Goal: Information Seeking & Learning: Learn about a topic

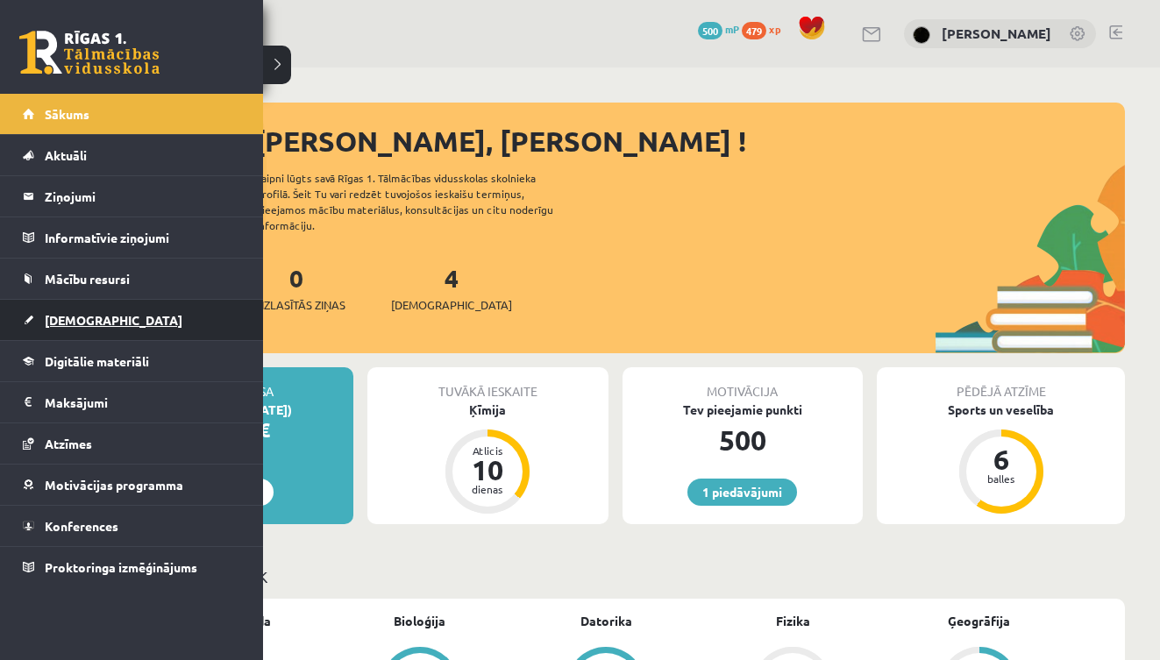
click at [69, 325] on span "[DEMOGRAPHIC_DATA]" at bounding box center [114, 320] width 138 height 16
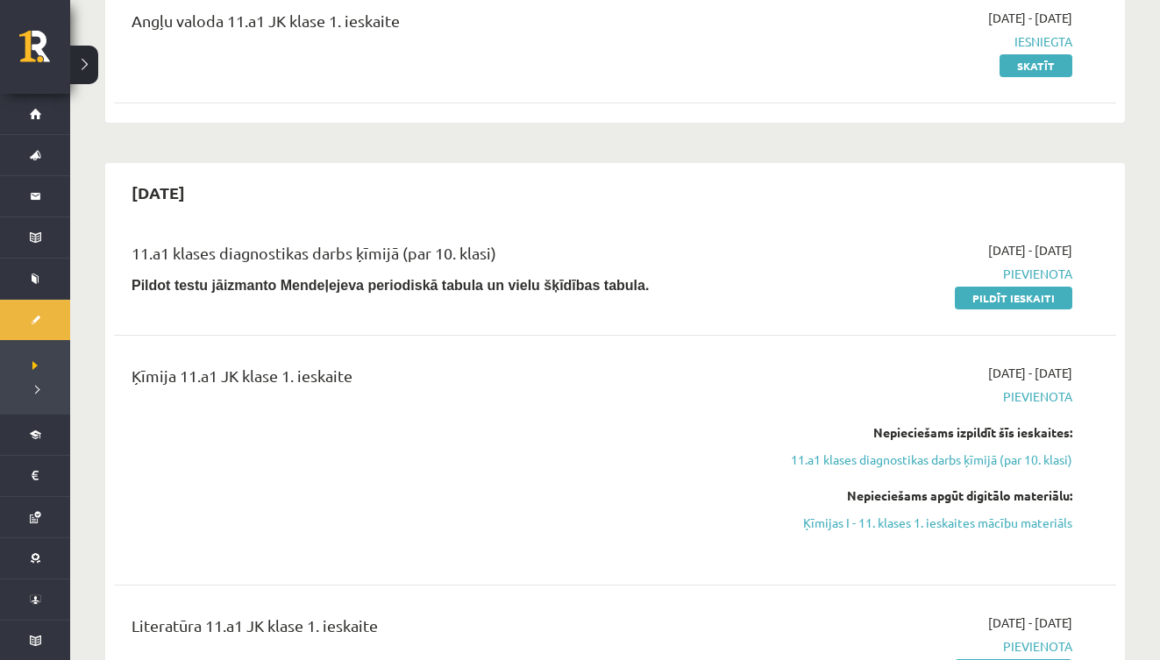
scroll to position [246, 0]
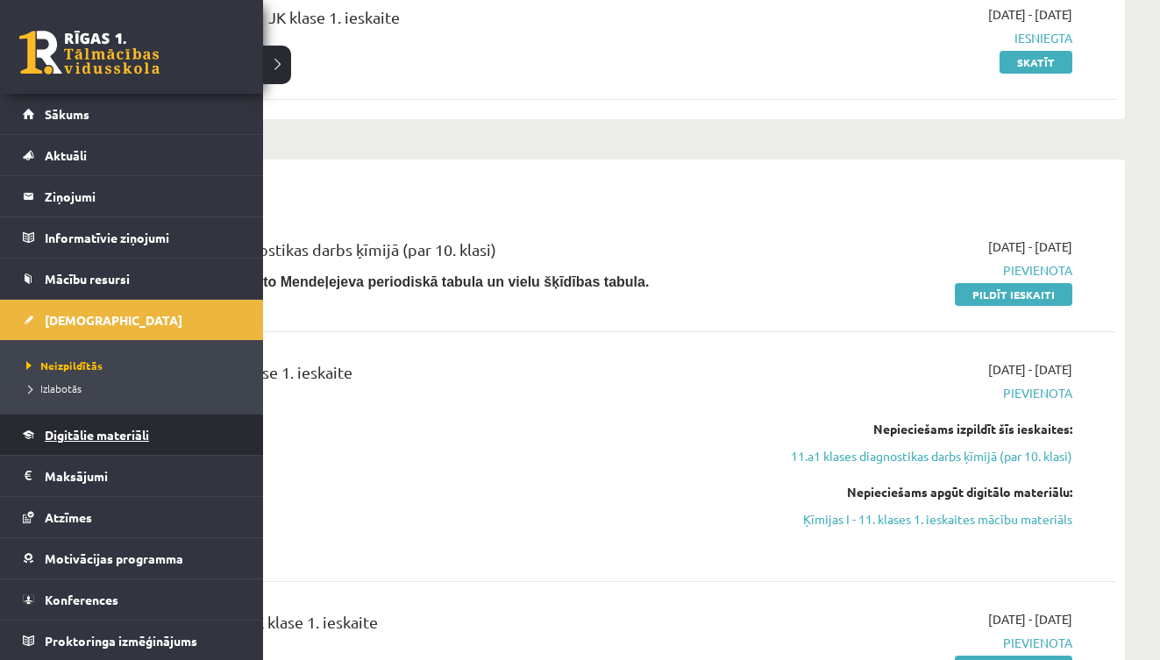
click at [67, 432] on span "Digitālie materiāli" at bounding box center [97, 435] width 104 height 16
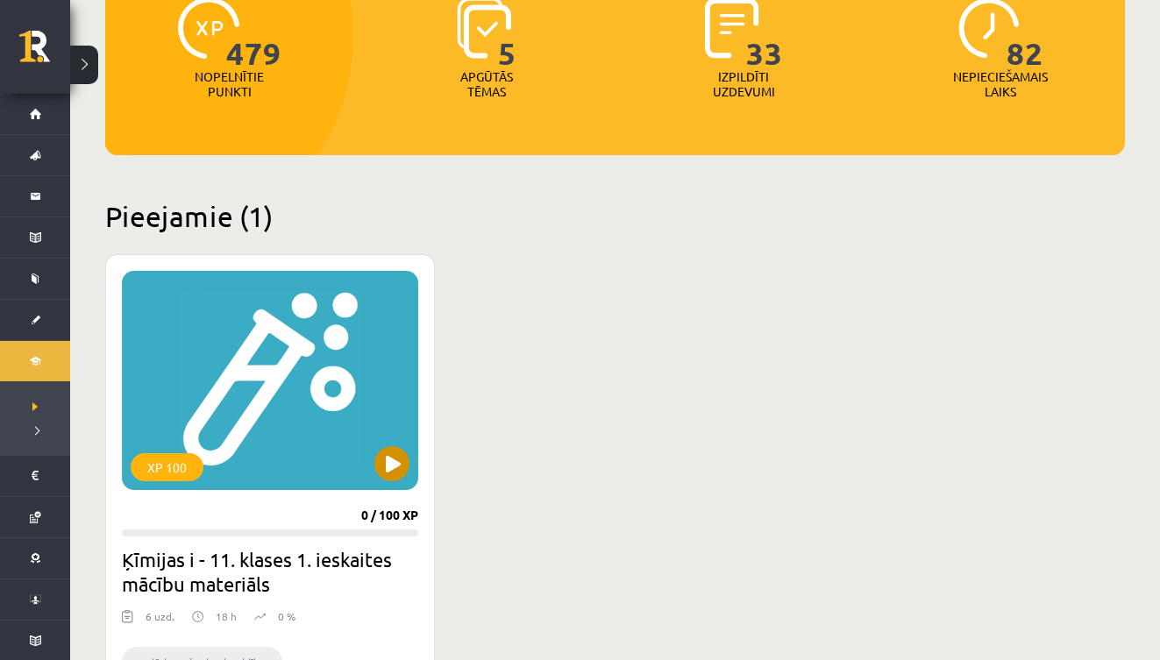
click at [396, 468] on button at bounding box center [391, 463] width 35 height 35
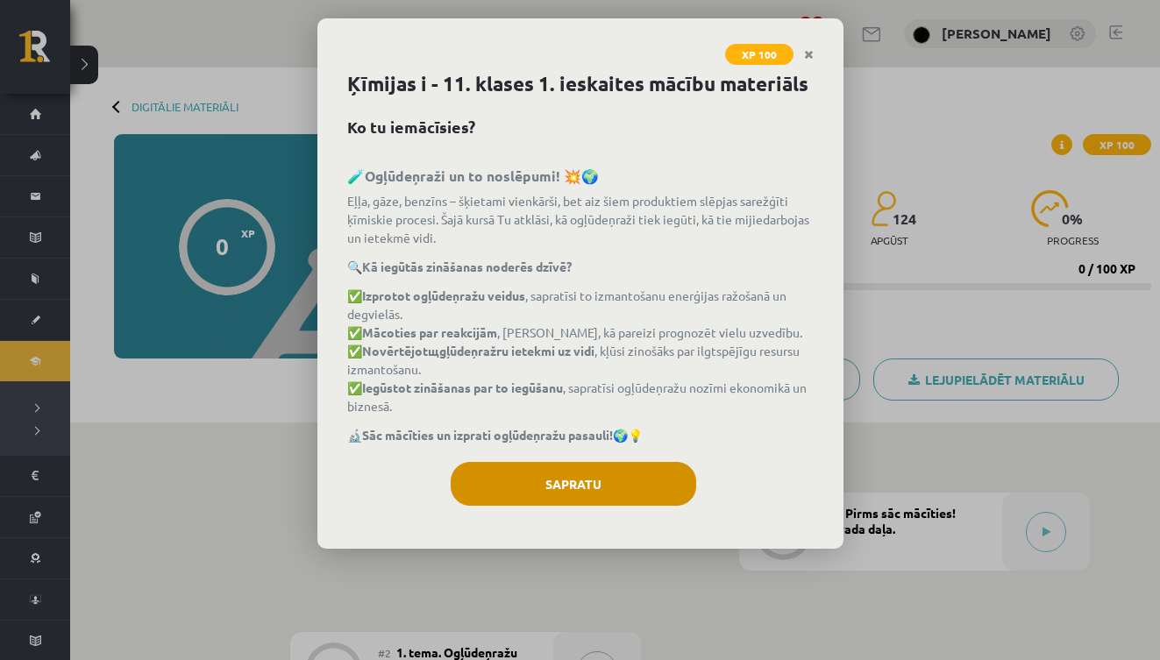
click at [610, 489] on button "Sapratu" at bounding box center [574, 484] width 246 height 44
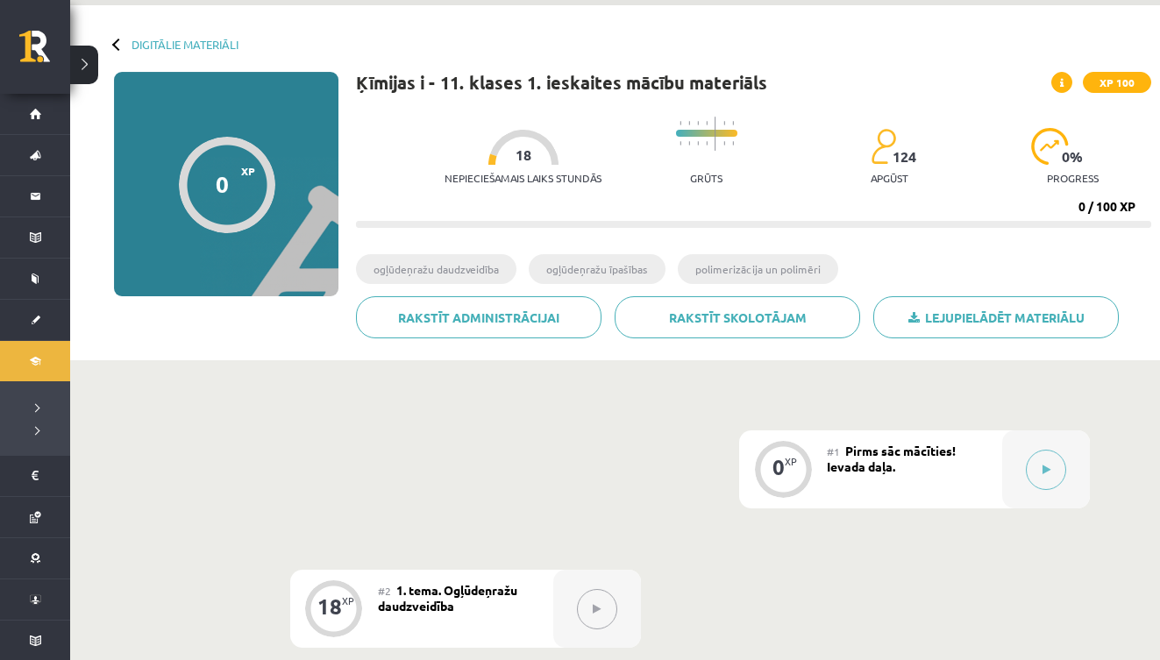
scroll to position [69, 0]
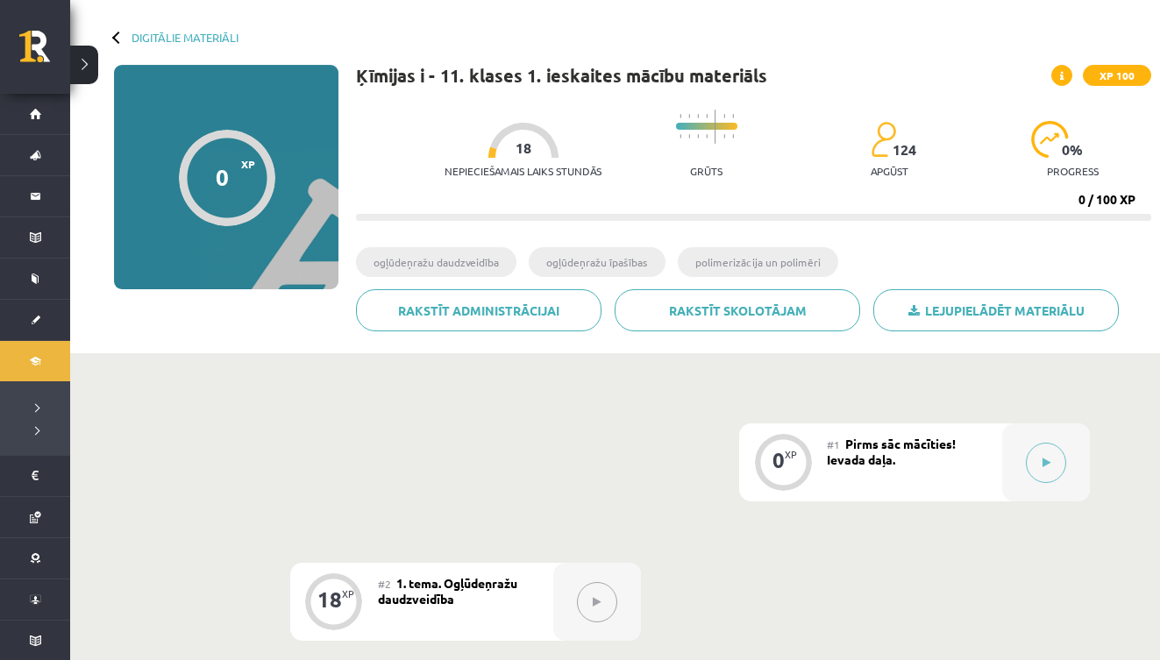
click at [975, 473] on div "#1 Pirms sāc mācīties! Ievada daļa." at bounding box center [914, 463] width 175 height 78
click at [1006, 460] on div at bounding box center [1046, 463] width 88 height 78
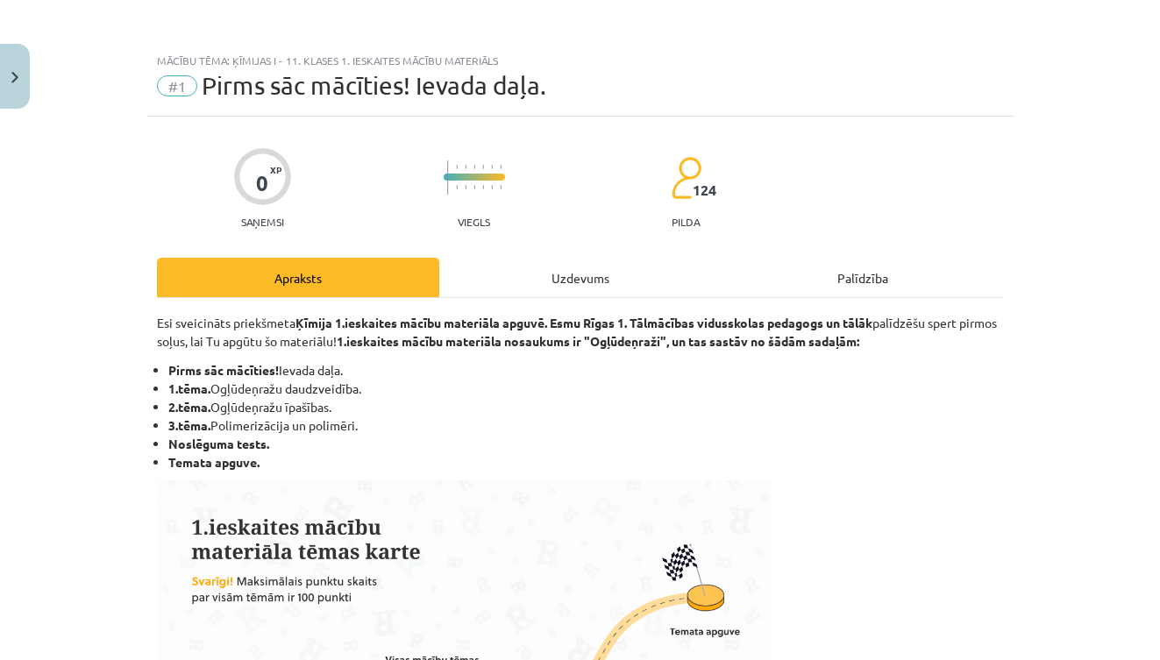
click at [1004, 464] on li "Temata apguve." at bounding box center [586, 462] width 836 height 18
click at [567, 279] on div "Uzdevums" at bounding box center [580, 277] width 282 height 39
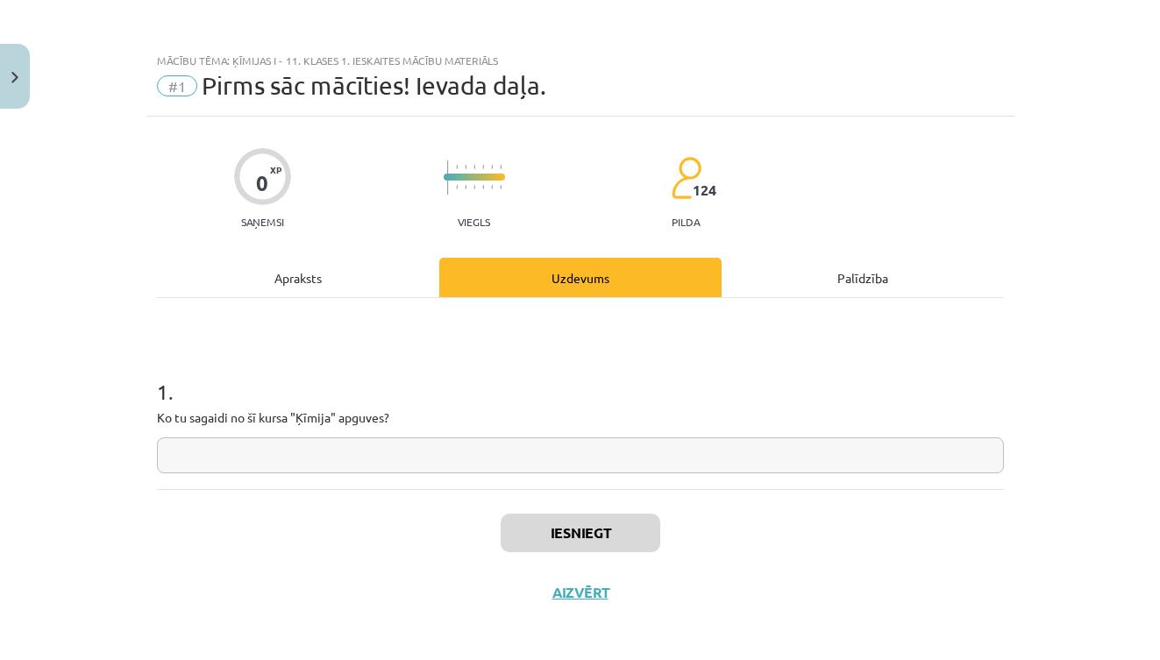
scroll to position [9, 0]
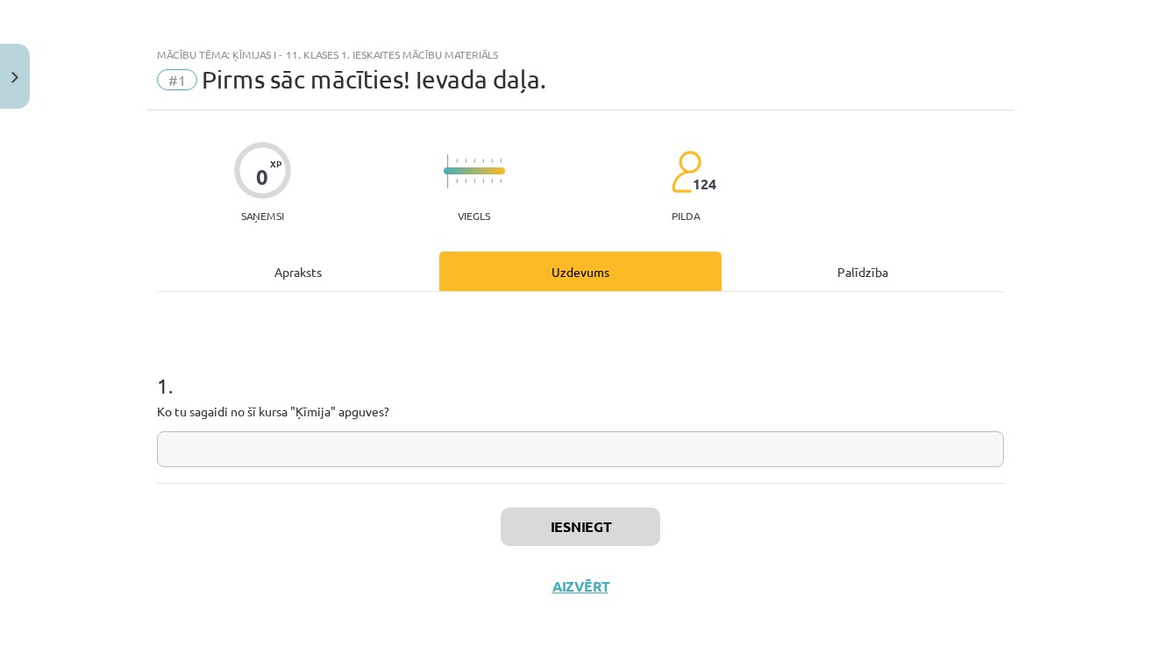
click at [450, 453] on input "text" at bounding box center [580, 450] width 847 height 36
type input "***"
type input "**********"
click at [531, 537] on button "Iesniegt" at bounding box center [581, 527] width 160 height 39
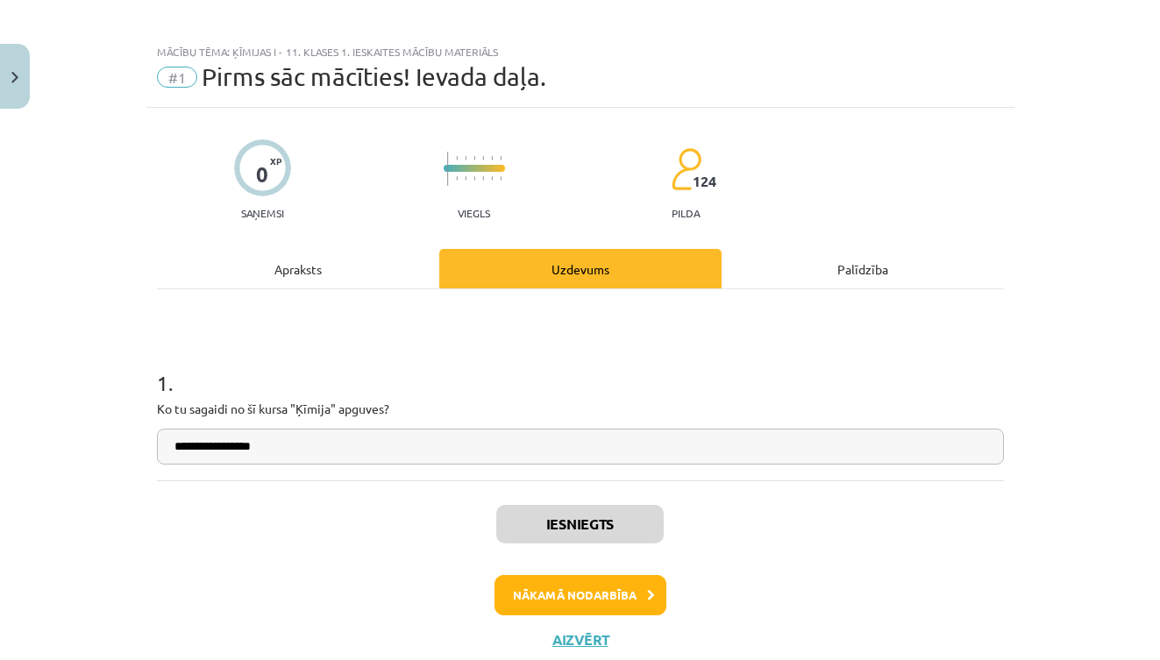
click at [571, 591] on button "Nākamā nodarbība" at bounding box center [581, 595] width 172 height 40
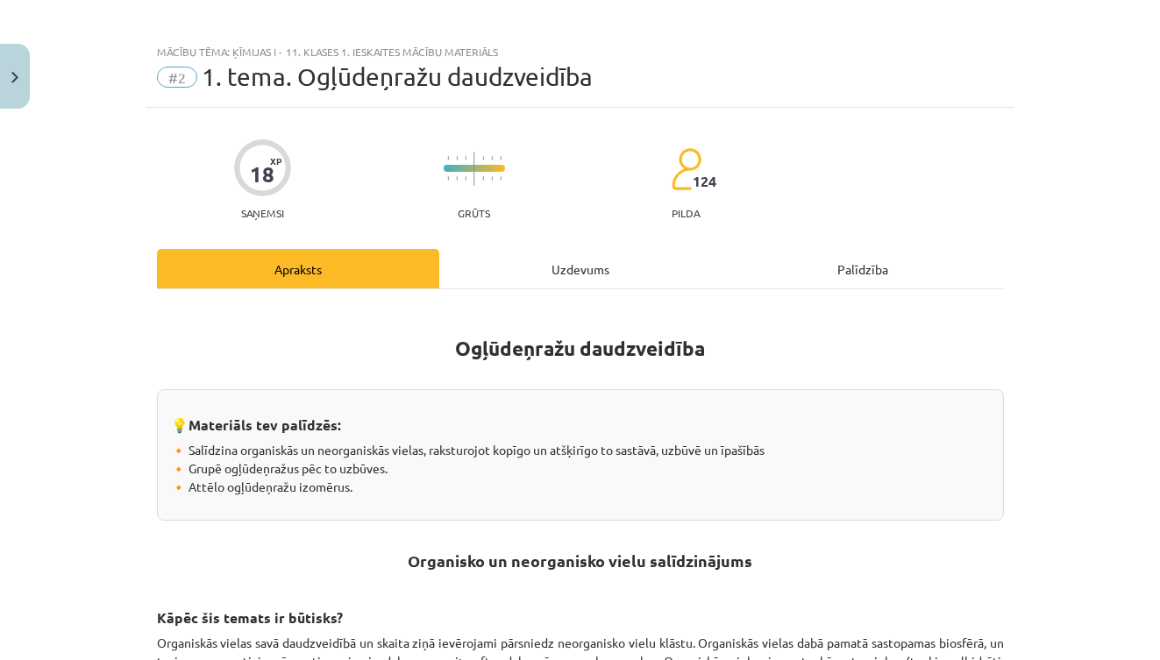
scroll to position [44, 0]
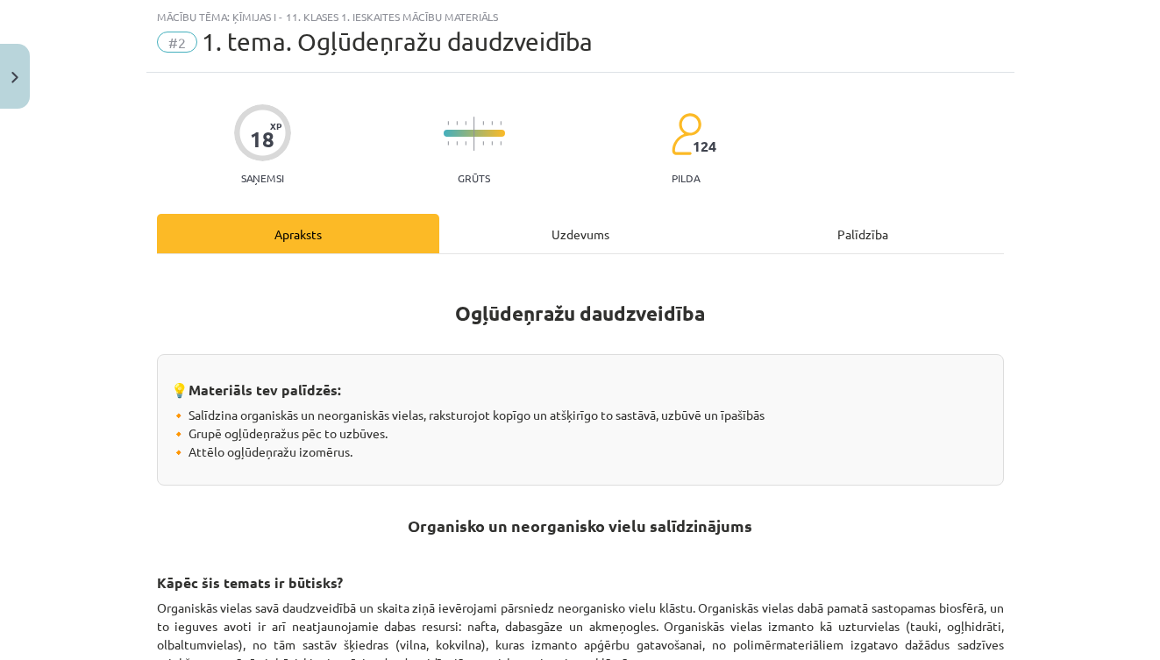
click at [540, 236] on div "Uzdevums" at bounding box center [580, 233] width 282 height 39
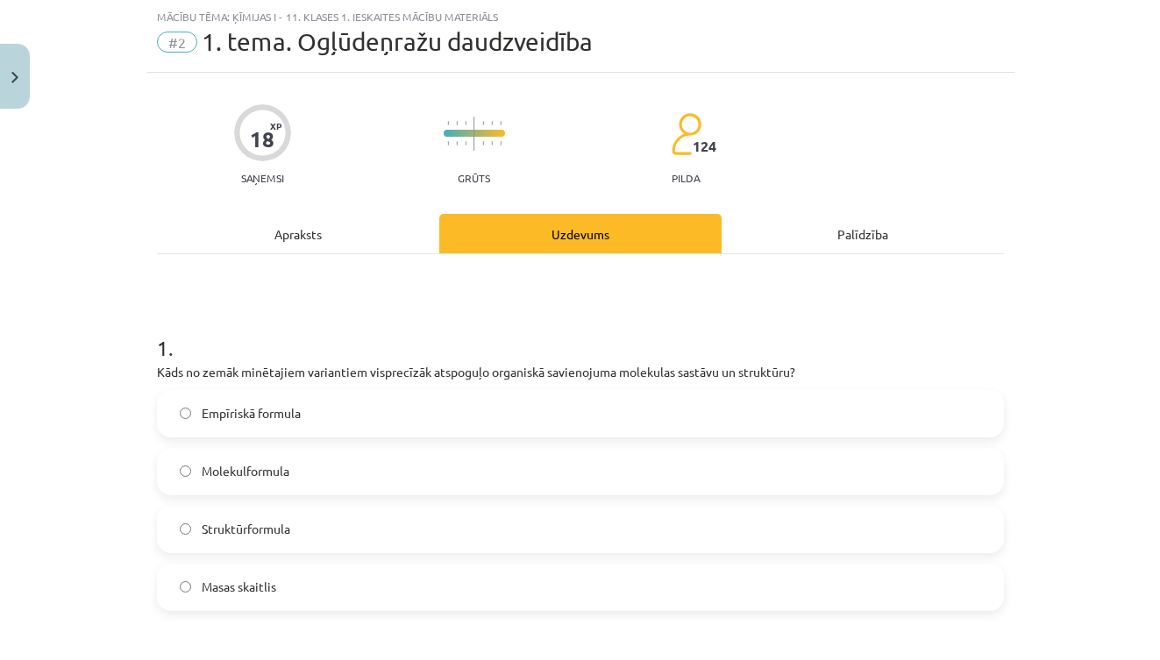
click at [303, 239] on div "Apraksts" at bounding box center [298, 233] width 282 height 39
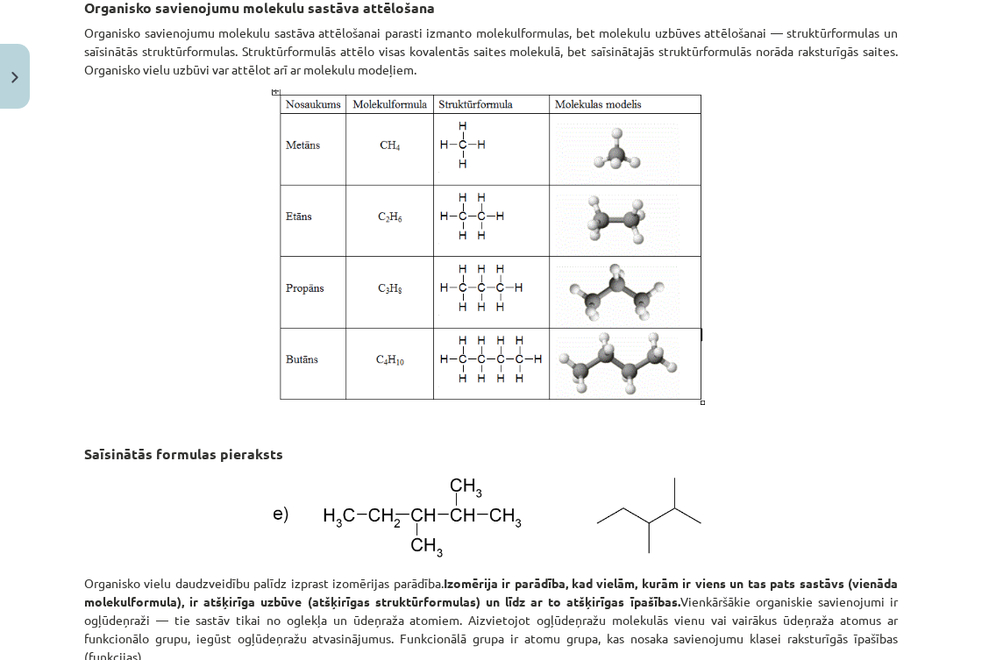
scroll to position [2115, 0]
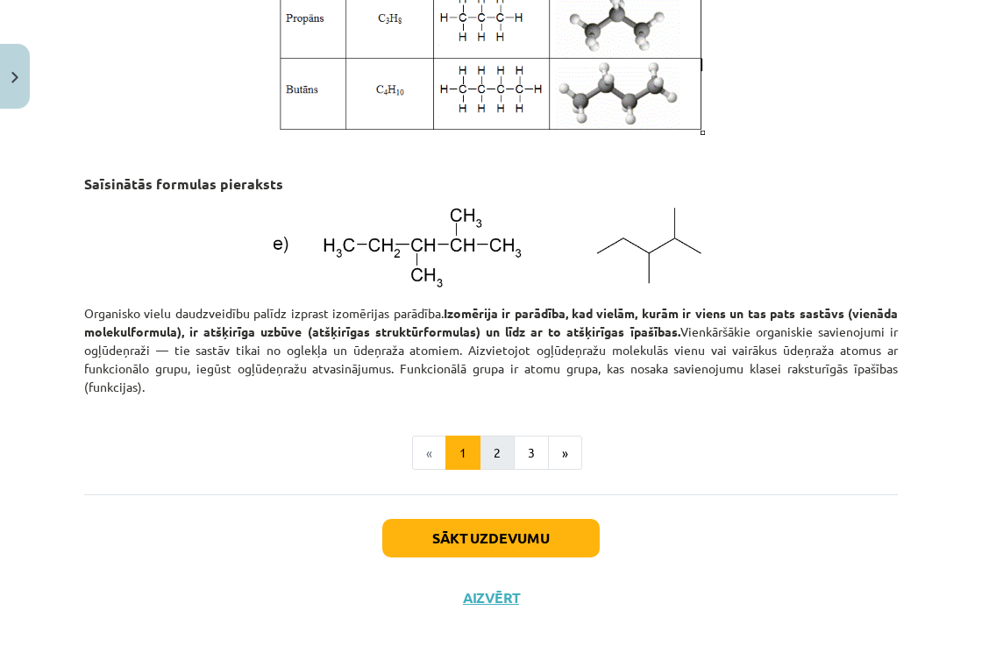
click at [501, 436] on button "2" at bounding box center [497, 453] width 35 height 35
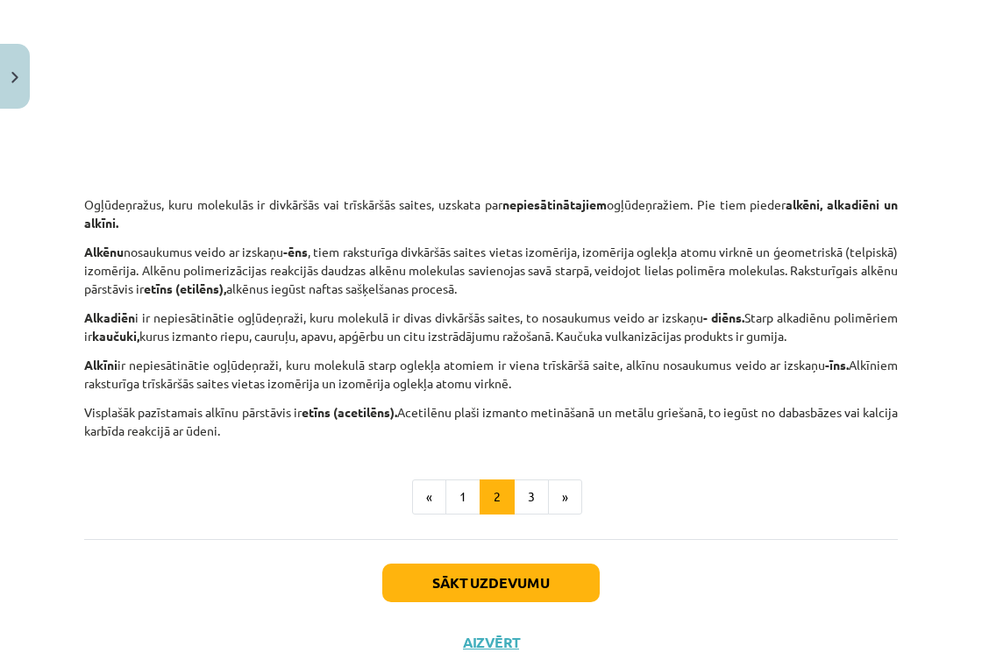
scroll to position [2821, 0]
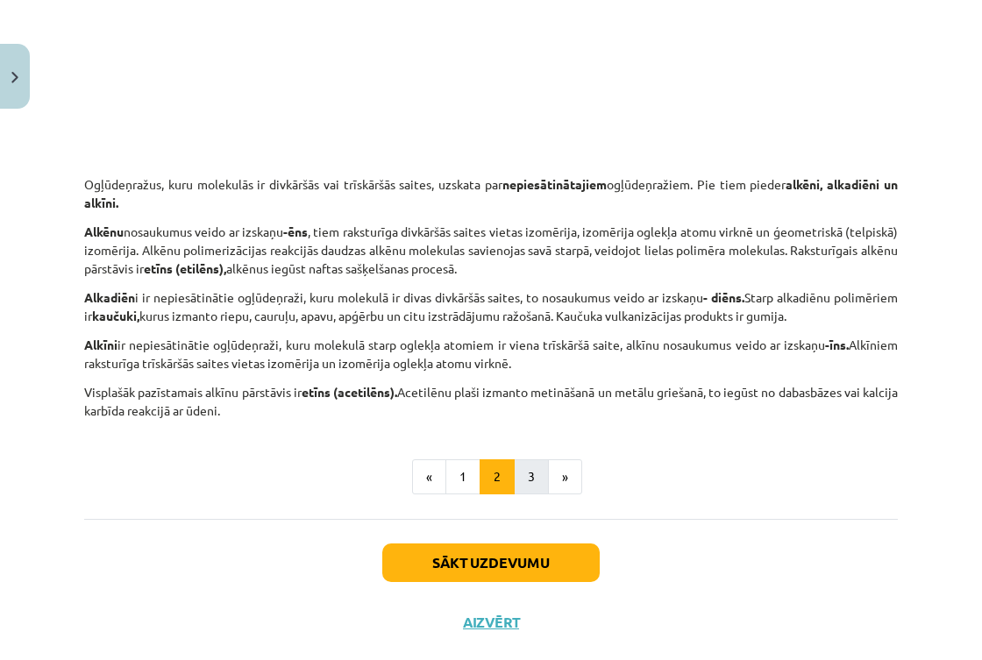
click at [546, 471] on button "3" at bounding box center [531, 477] width 35 height 35
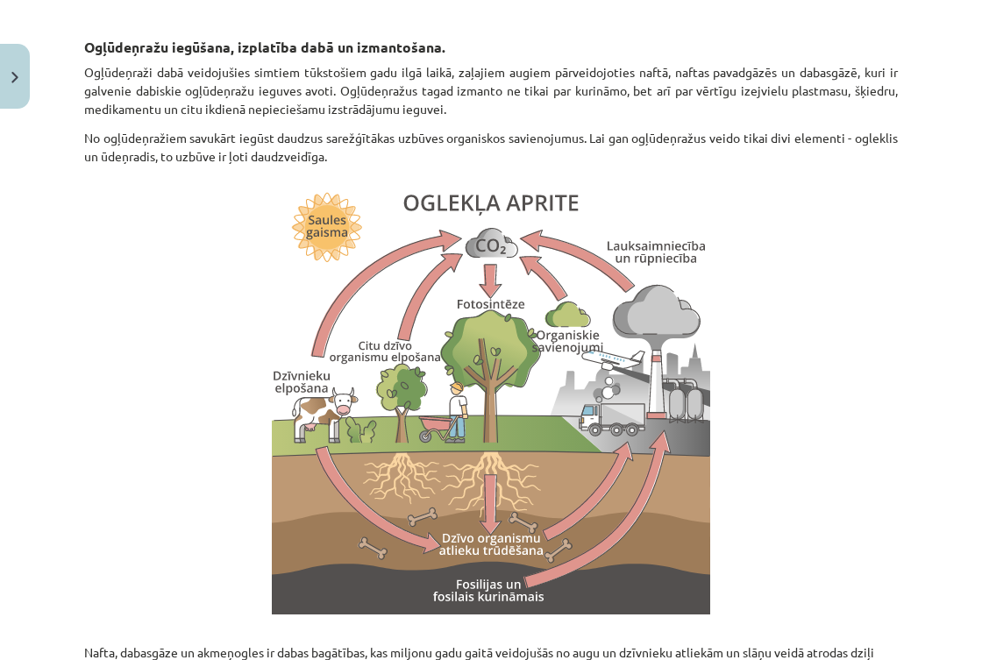
scroll to position [310, 0]
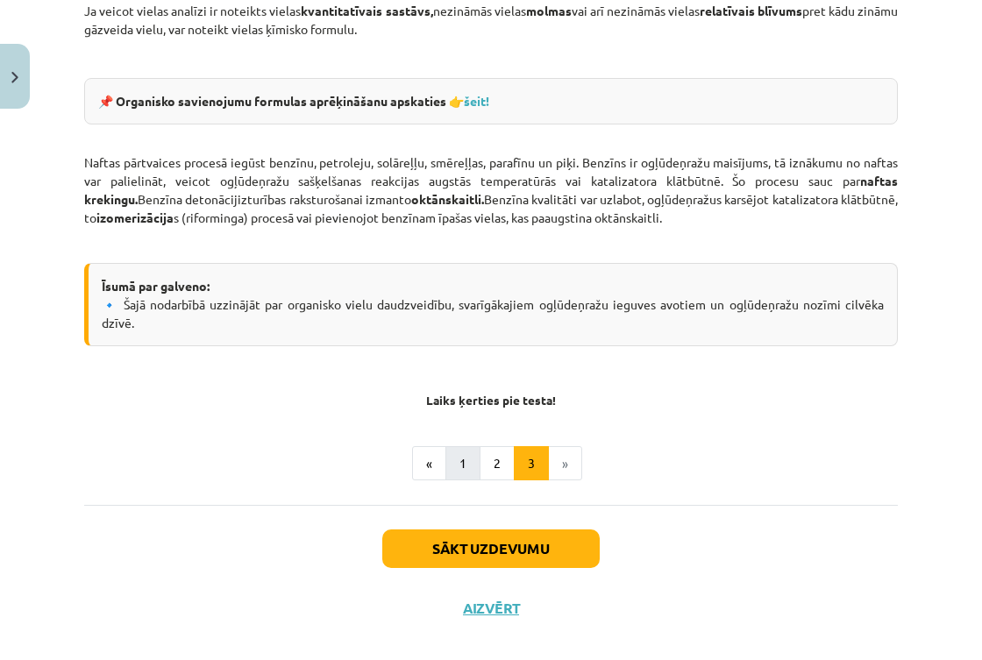
click at [466, 446] on button "1" at bounding box center [463, 463] width 35 height 35
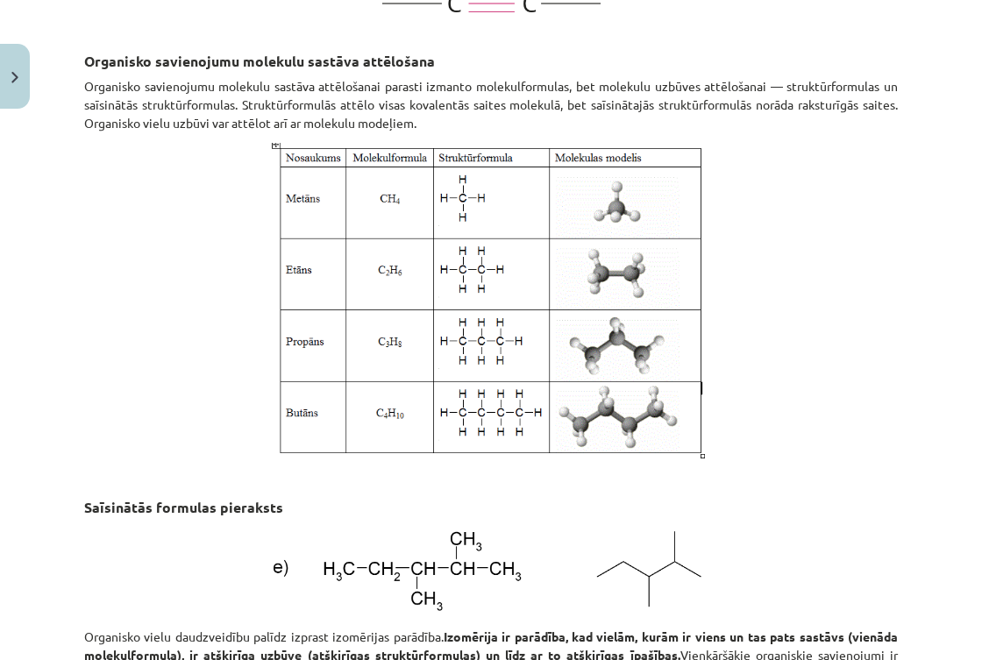
scroll to position [2062, 0]
